Goal: Information Seeking & Learning: Learn about a topic

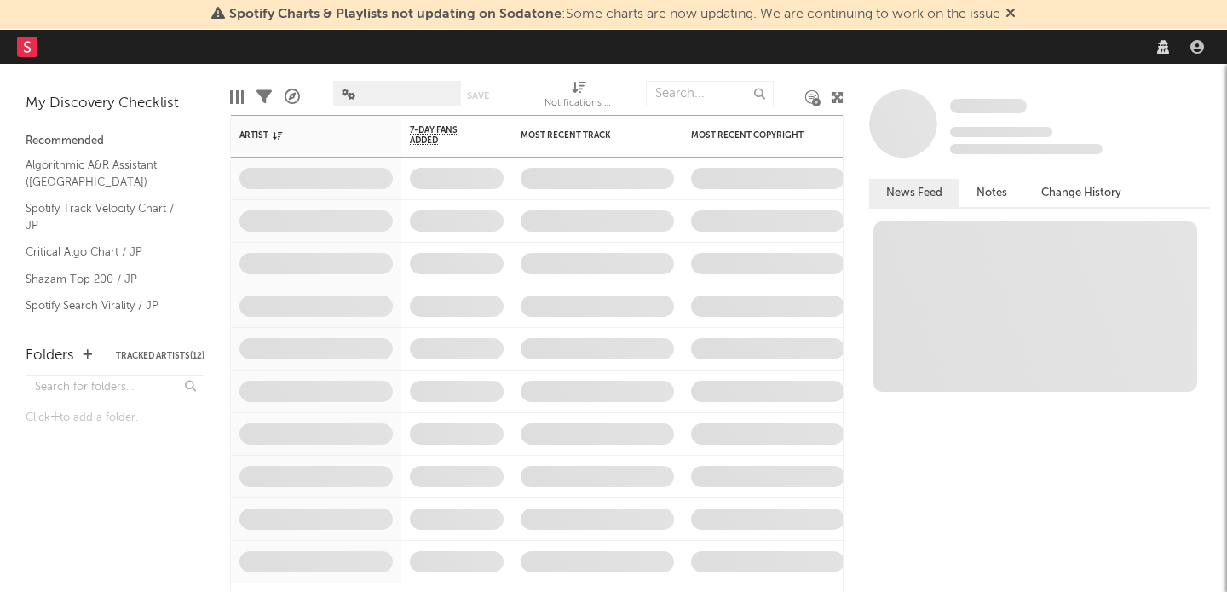
select select "recorded_music"
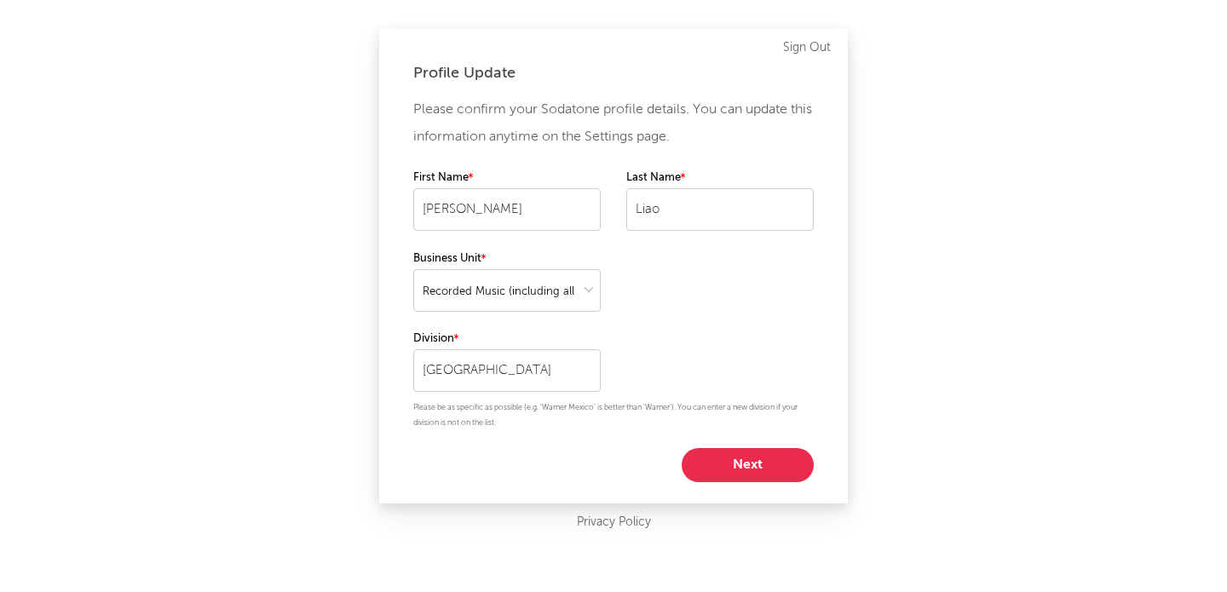
click at [726, 470] on button "Next" at bounding box center [748, 465] width 132 height 34
select select "manager"
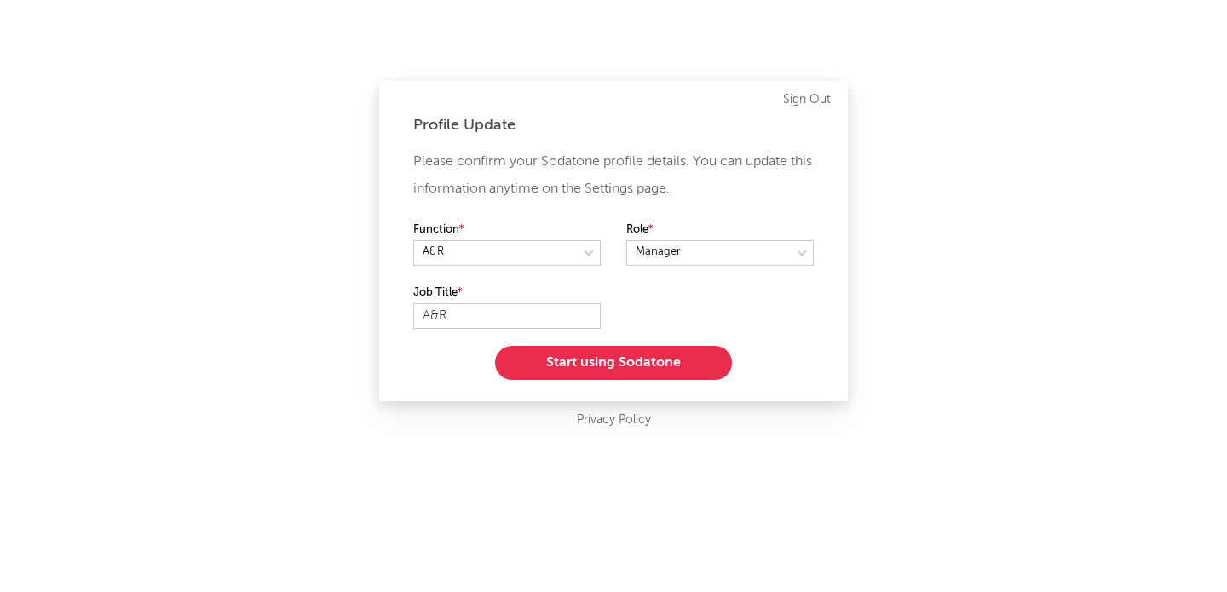
click at [655, 359] on button "Start using Sodatone" at bounding box center [613, 363] width 237 height 34
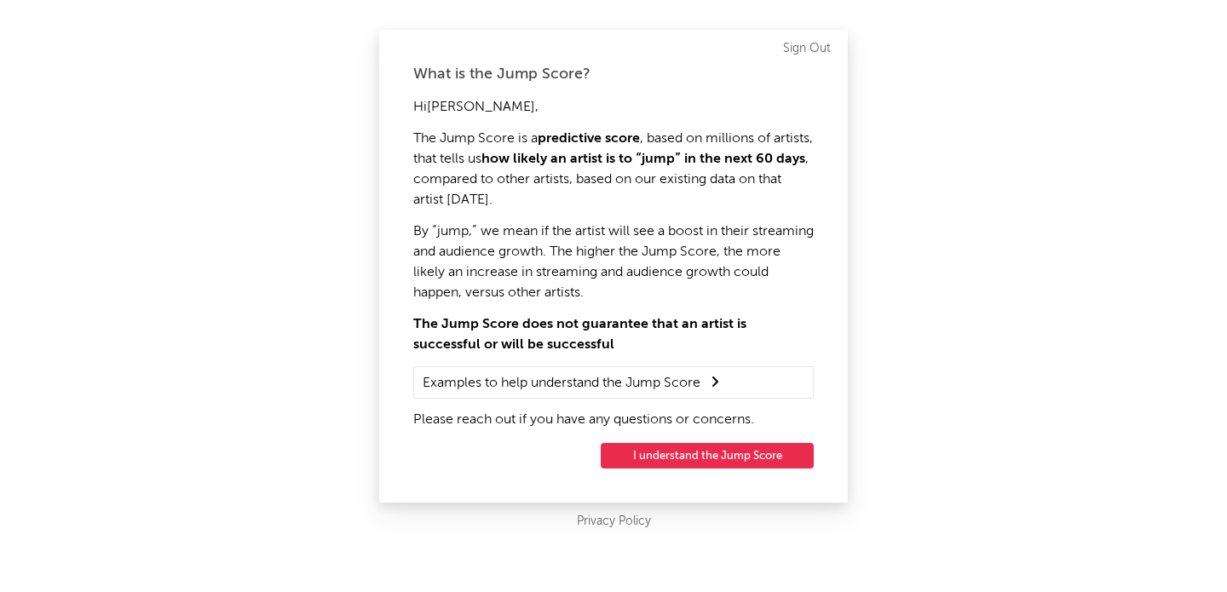
click at [687, 452] on button "I understand the Jump Score" at bounding box center [707, 456] width 213 height 26
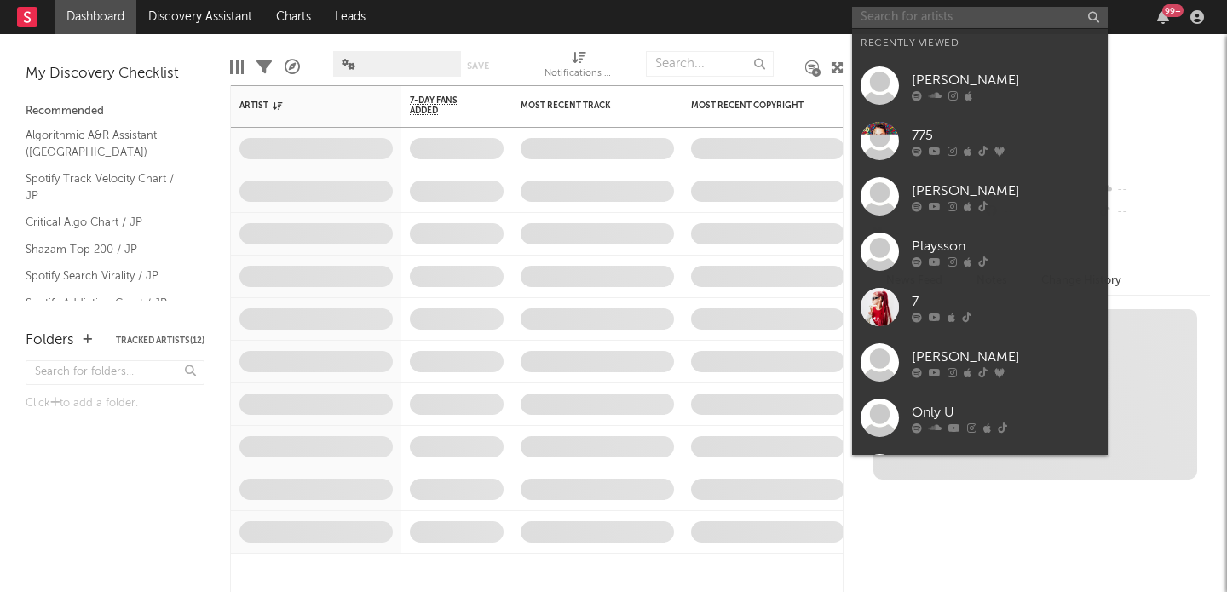
click at [909, 17] on div "Dashboard Discovery Assistant Charts Leads 99 + Notifications Settings Mark all…" at bounding box center [613, 296] width 1227 height 592
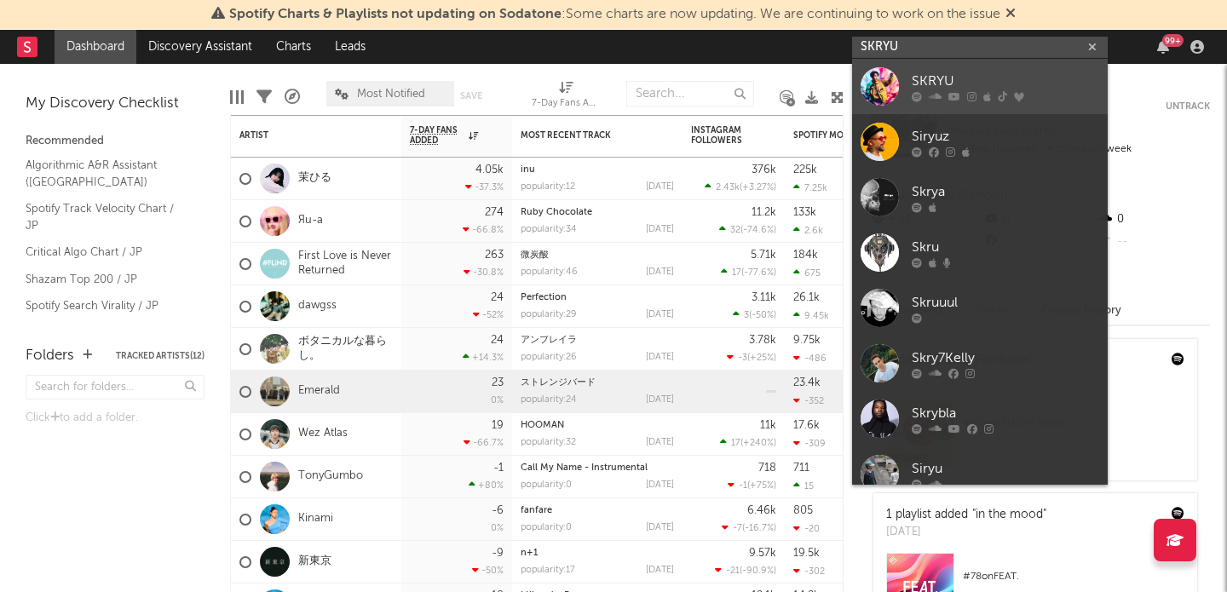
type input "SKRYU"
click at [925, 66] on link "SKRYU" at bounding box center [980, 86] width 256 height 55
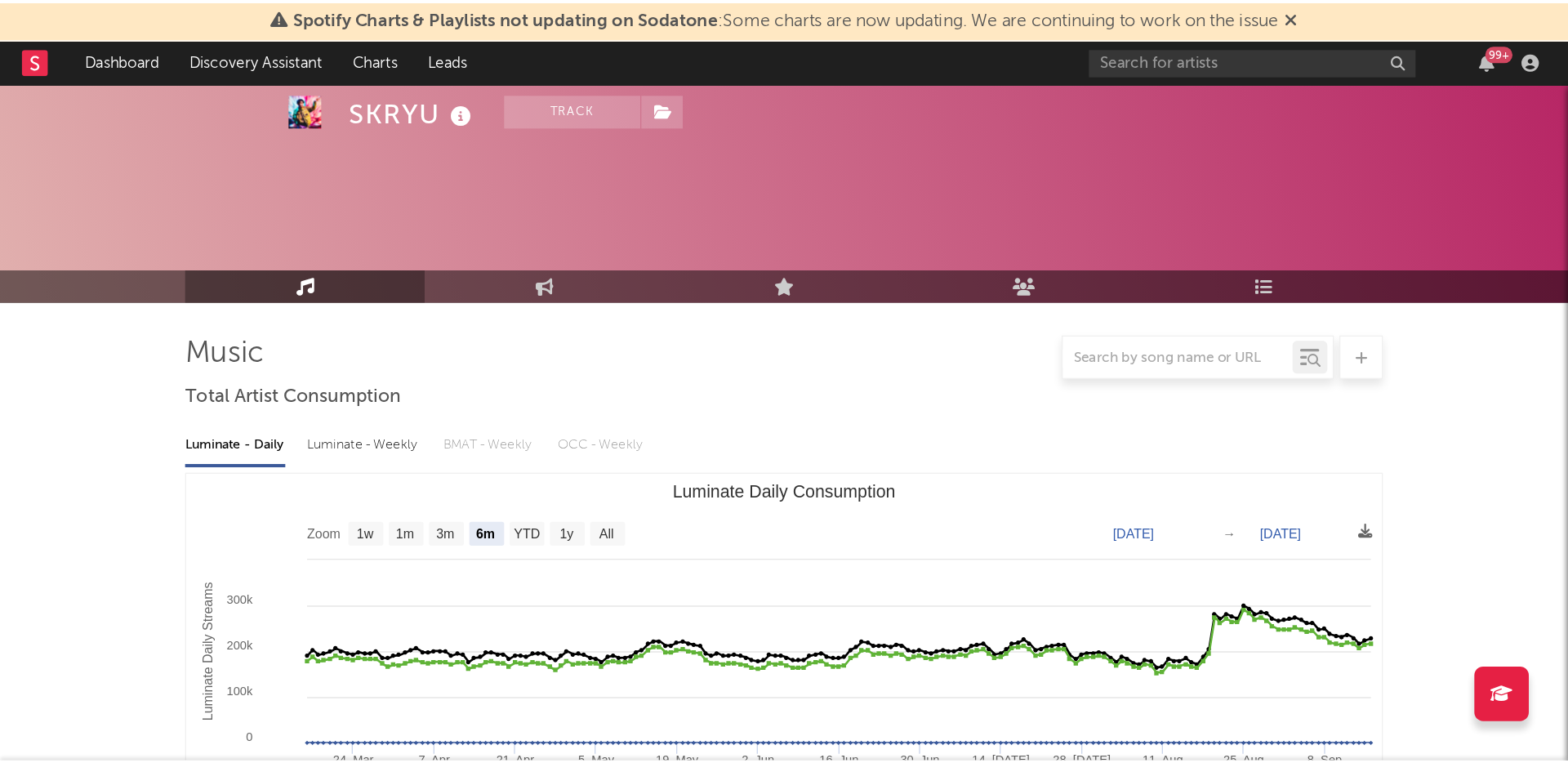
scroll to position [113, 0]
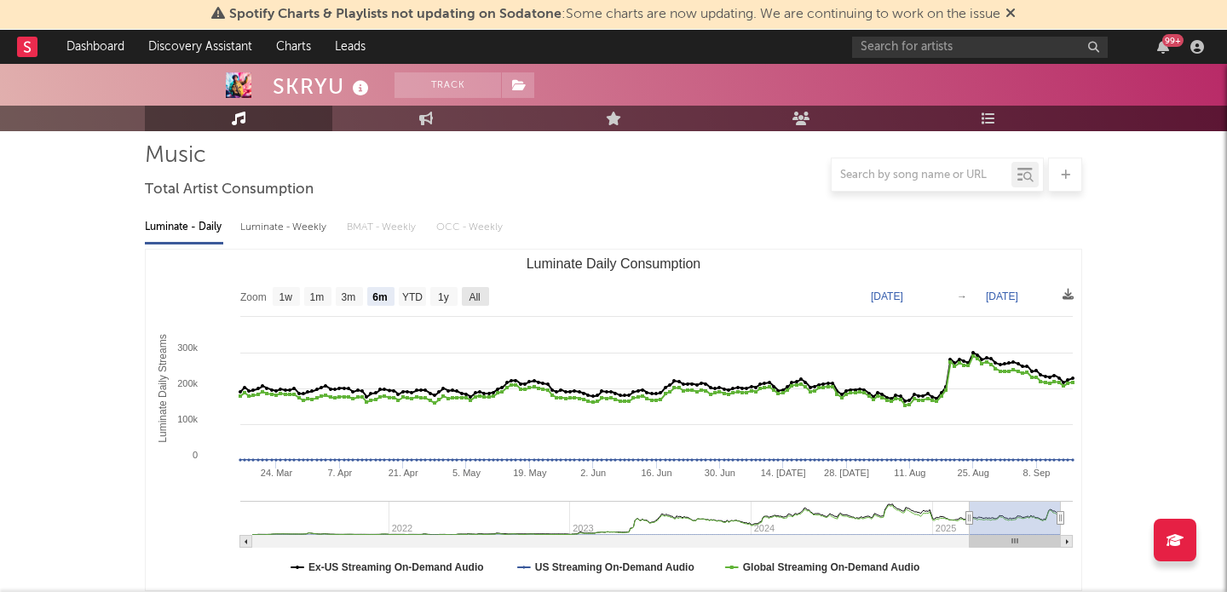
click at [476, 298] on text "All" at bounding box center [474, 297] width 11 height 12
select select "All"
type input "[DATE]"
